Goal: Information Seeking & Learning: Check status

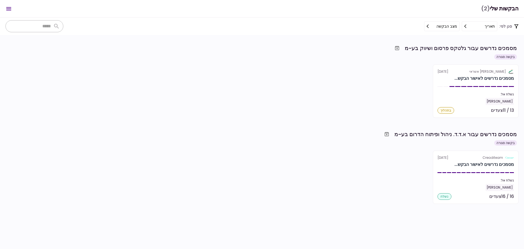
click at [10, 7] on icon "Open menu" at bounding box center [8, 8] width 5 height 3
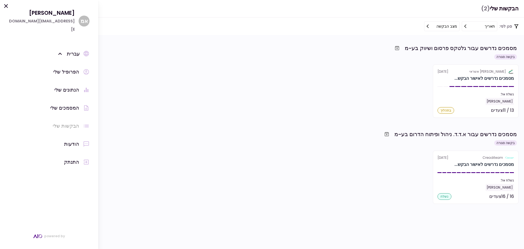
click at [66, 68] on div "הפרופיל שלי" at bounding box center [66, 72] width 26 height 8
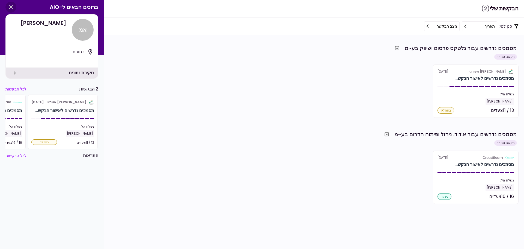
click at [11, 5] on icon "button" at bounding box center [11, 7] width 7 height 7
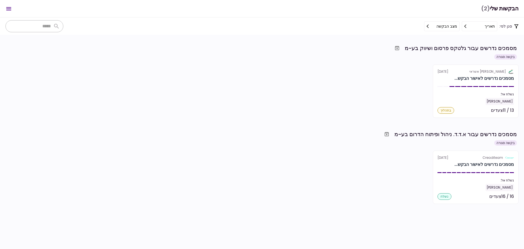
click at [8, 9] on icon "Open menu" at bounding box center [8, 8] width 7 height 7
click at [322, 102] on div "אלטשולר שחם אשראי [DATE] מסמכים נדרשים לאישור הבקש... נשלח אל: [PERSON_NAME] 13…" at bounding box center [261, 90] width 513 height 53
click at [438, 26] on button "מצב הבקשה" at bounding box center [442, 26] width 36 height 10
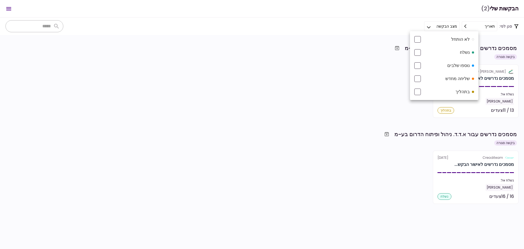
click at [359, 91] on div at bounding box center [262, 124] width 524 height 249
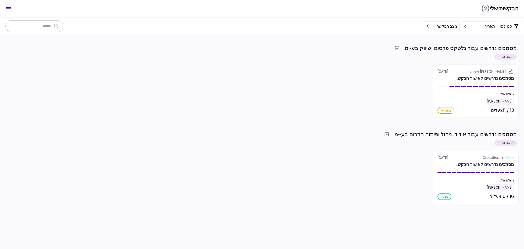
click at [8, 8] on icon "Open menu" at bounding box center [8, 8] width 7 height 7
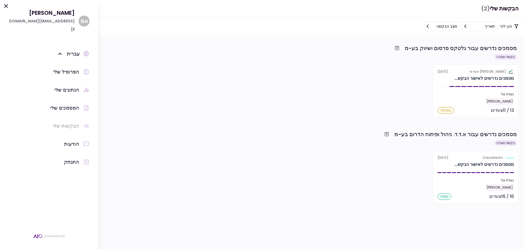
click at [67, 122] on div "הבקשות שלי" at bounding box center [66, 126] width 26 height 8
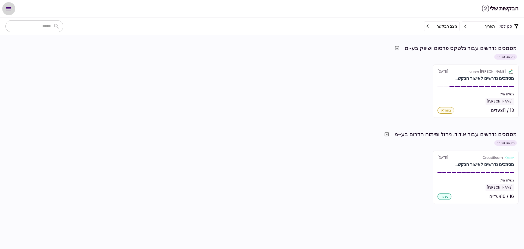
click at [9, 7] on icon "Open menu" at bounding box center [8, 8] width 7 height 7
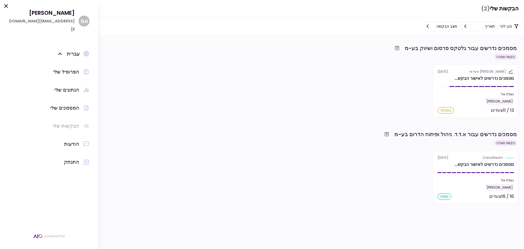
click at [67, 140] on div "הודעות" at bounding box center [71, 144] width 15 height 8
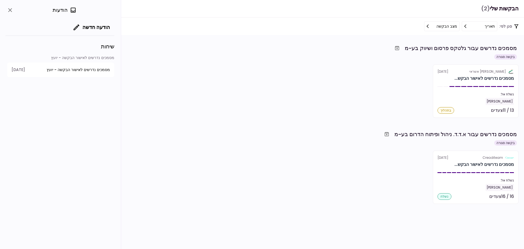
click at [72, 69] on span "מסמכים נדרשים לאישור הבקשה - יועץ" at bounding box center [78, 70] width 63 height 6
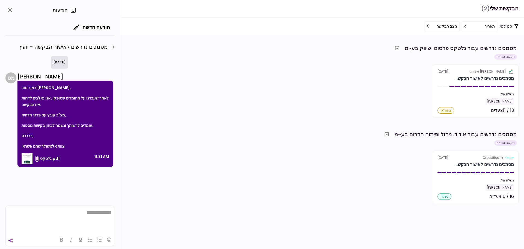
click at [29, 57] on div "[DATE] מ ט [PERSON_NAME] בוקר טוב [PERSON_NAME], לאחר שעברנו על החומרים שסופקו,…" at bounding box center [59, 111] width 108 height 111
click at [11, 9] on icon "close" at bounding box center [10, 10] width 7 height 7
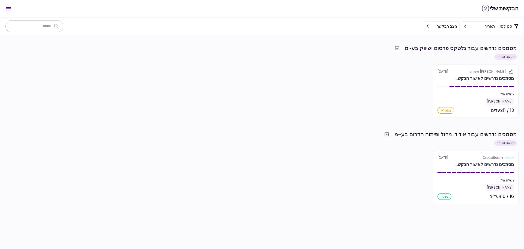
click at [10, 9] on icon "Open menu" at bounding box center [8, 8] width 7 height 7
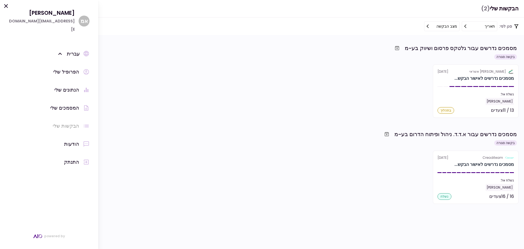
click at [65, 104] on div "המסמכים שלי" at bounding box center [64, 108] width 29 height 8
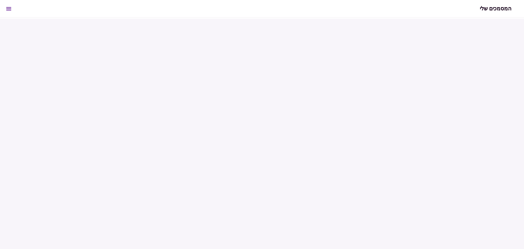
click at [10, 7] on icon "Open menu" at bounding box center [8, 8] width 5 height 3
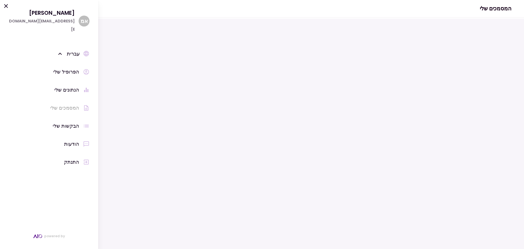
click at [6, 3] on icon at bounding box center [6, 6] width 7 height 7
